Goal: Task Accomplishment & Management: Manage account settings

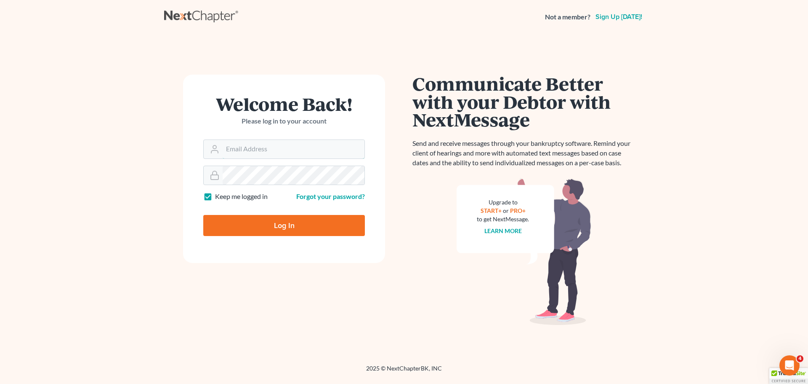
type input "[EMAIL_ADDRESS][DOMAIN_NAME]"
type input "Thinking..."
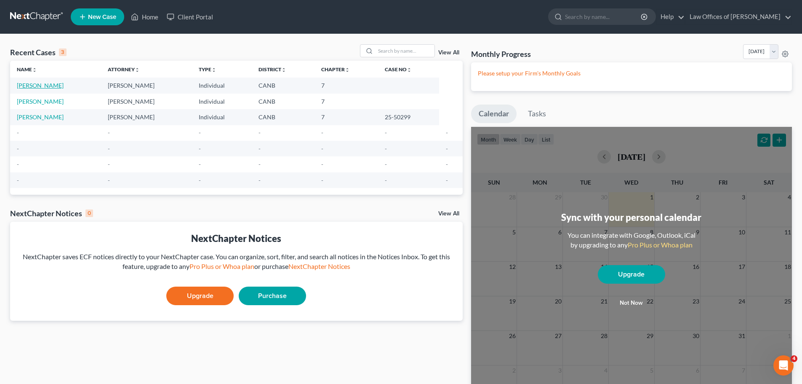
click at [48, 84] on link "[PERSON_NAME]" at bounding box center [40, 85] width 47 height 7
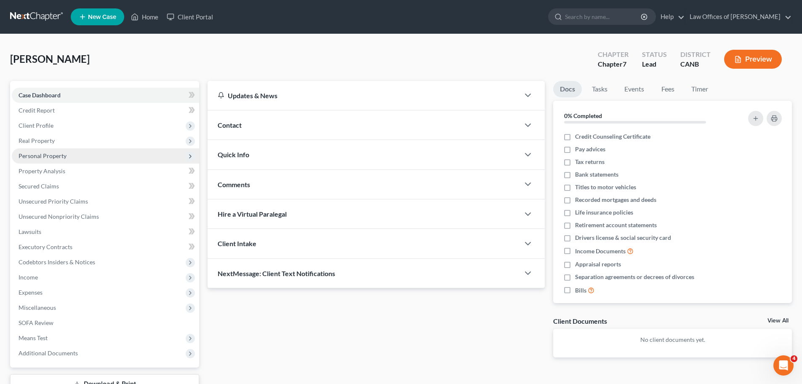
click at [90, 153] on span "Personal Property" at bounding box center [105, 155] width 187 height 15
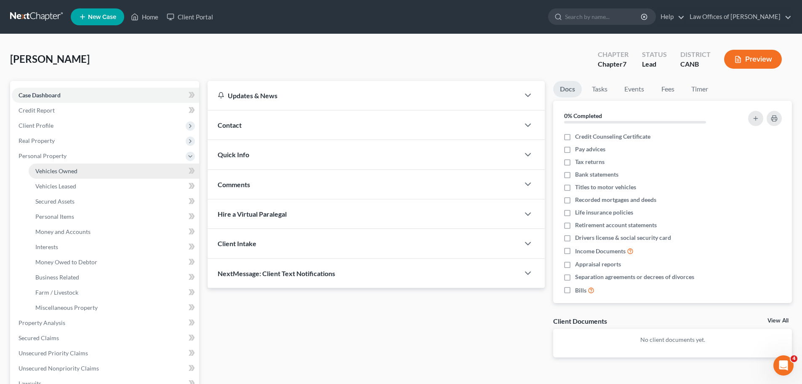
click at [82, 171] on link "Vehicles Owned" at bounding box center [114, 170] width 171 height 15
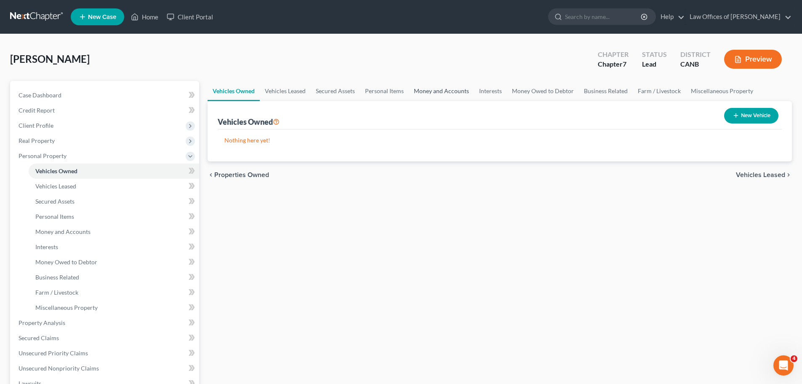
click at [441, 89] on link "Money and Accounts" at bounding box center [441, 91] width 65 height 20
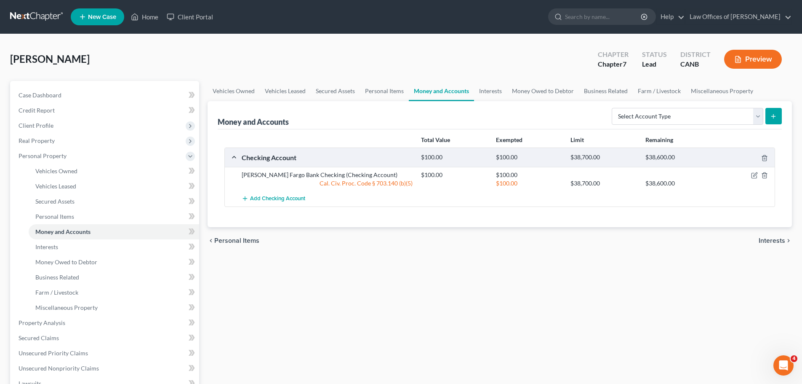
click at [770, 240] on span "Interests" at bounding box center [772, 240] width 27 height 7
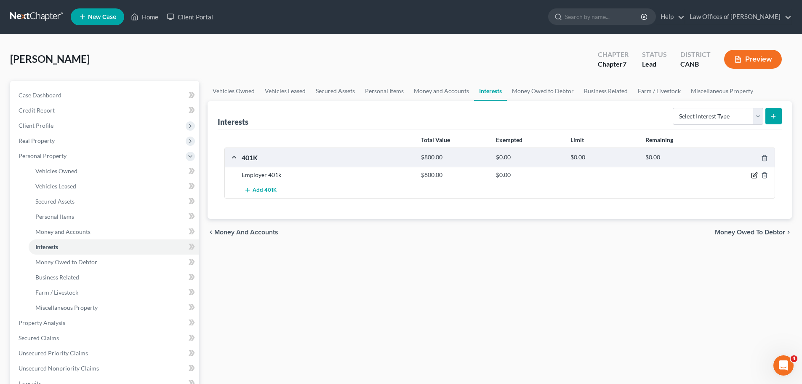
click at [755, 176] on icon "button" at bounding box center [755, 175] width 4 height 4
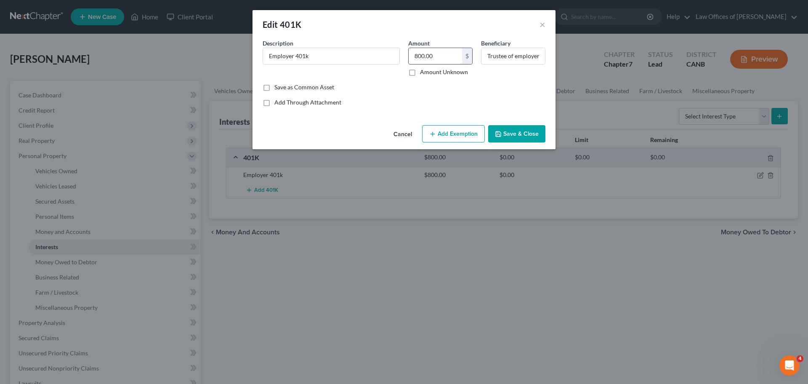
click at [443, 57] on input "800.00" at bounding box center [435, 56] width 53 height 16
type input "829.87"
click at [502, 134] on icon "button" at bounding box center [498, 134] width 7 height 7
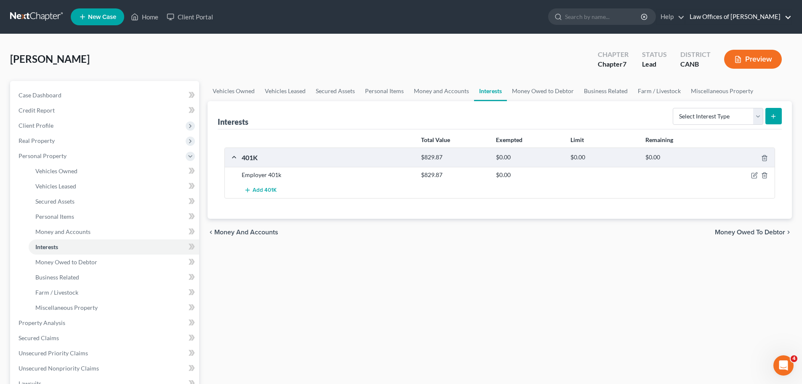
click at [765, 14] on link "Law Offices of [PERSON_NAME]" at bounding box center [739, 16] width 106 height 15
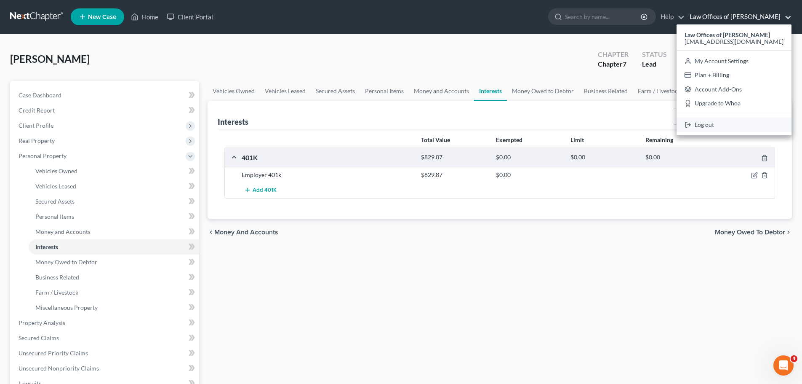
click at [734, 120] on link "Log out" at bounding box center [734, 124] width 115 height 14
